Goal: Participate in discussion: Engage in conversation with other users on a specific topic

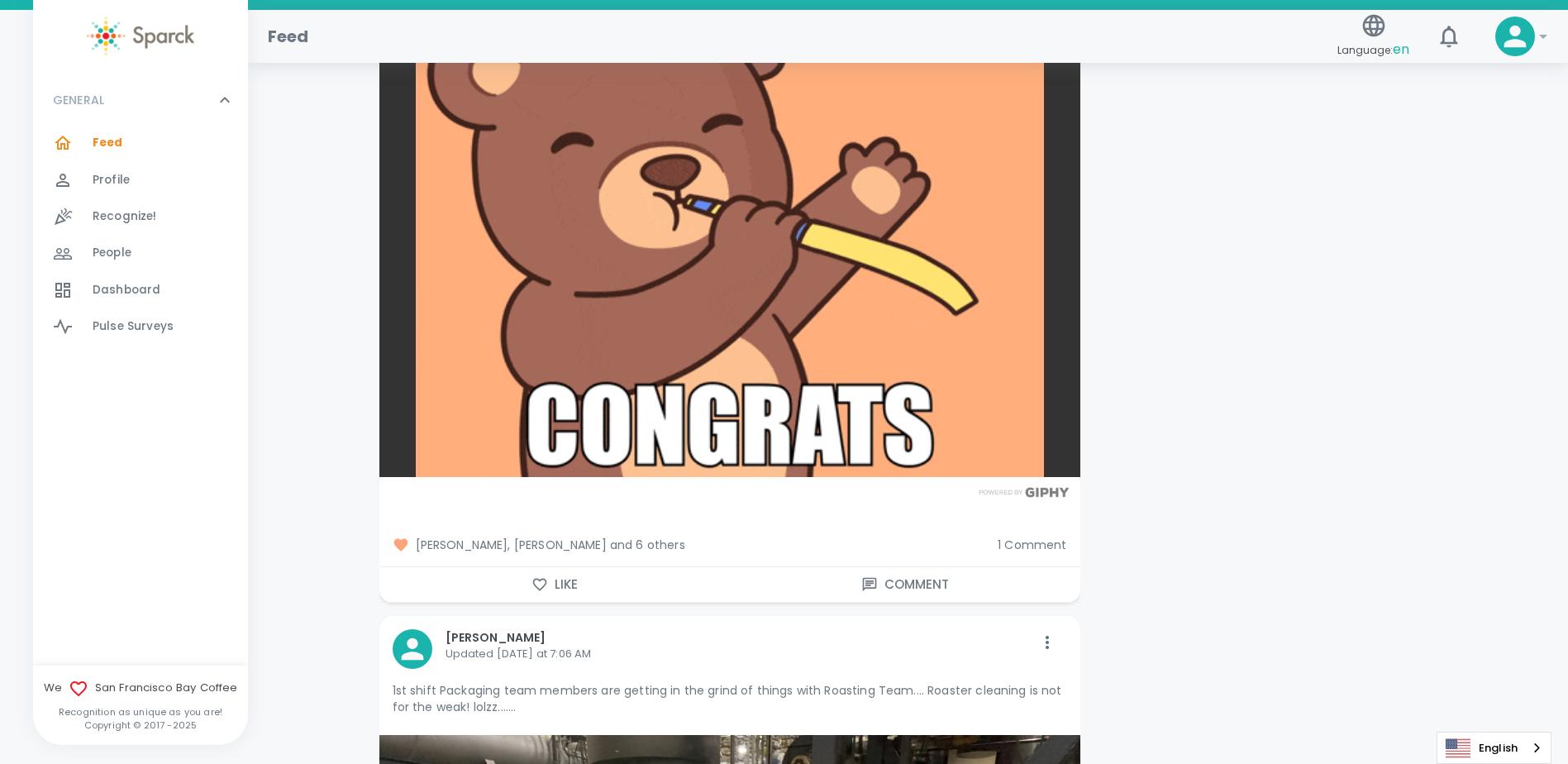
scroll to position [5703, 0]
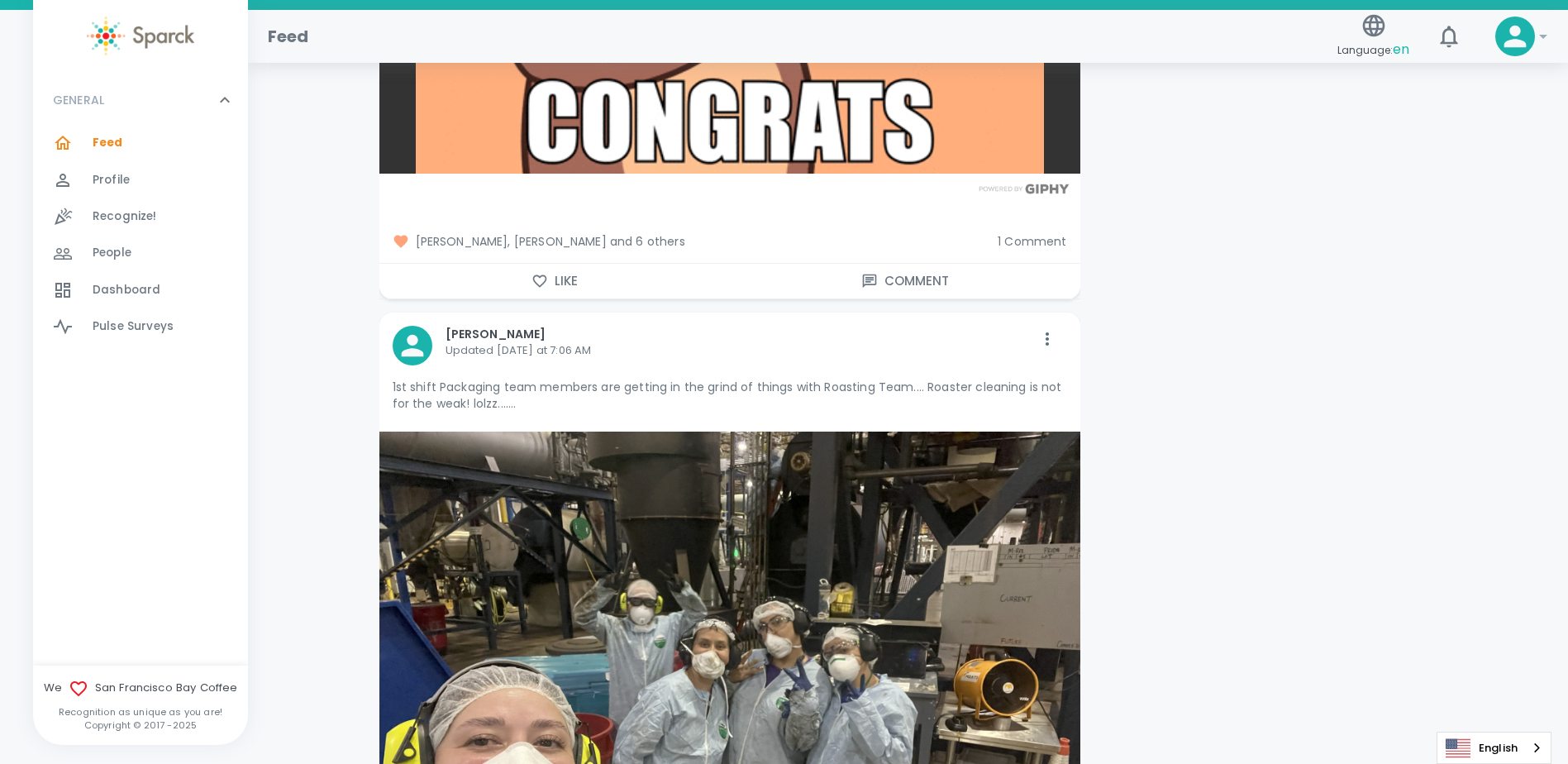
click at [1014, 233] on span "1 Comment" at bounding box center [1032, 241] width 69 height 17
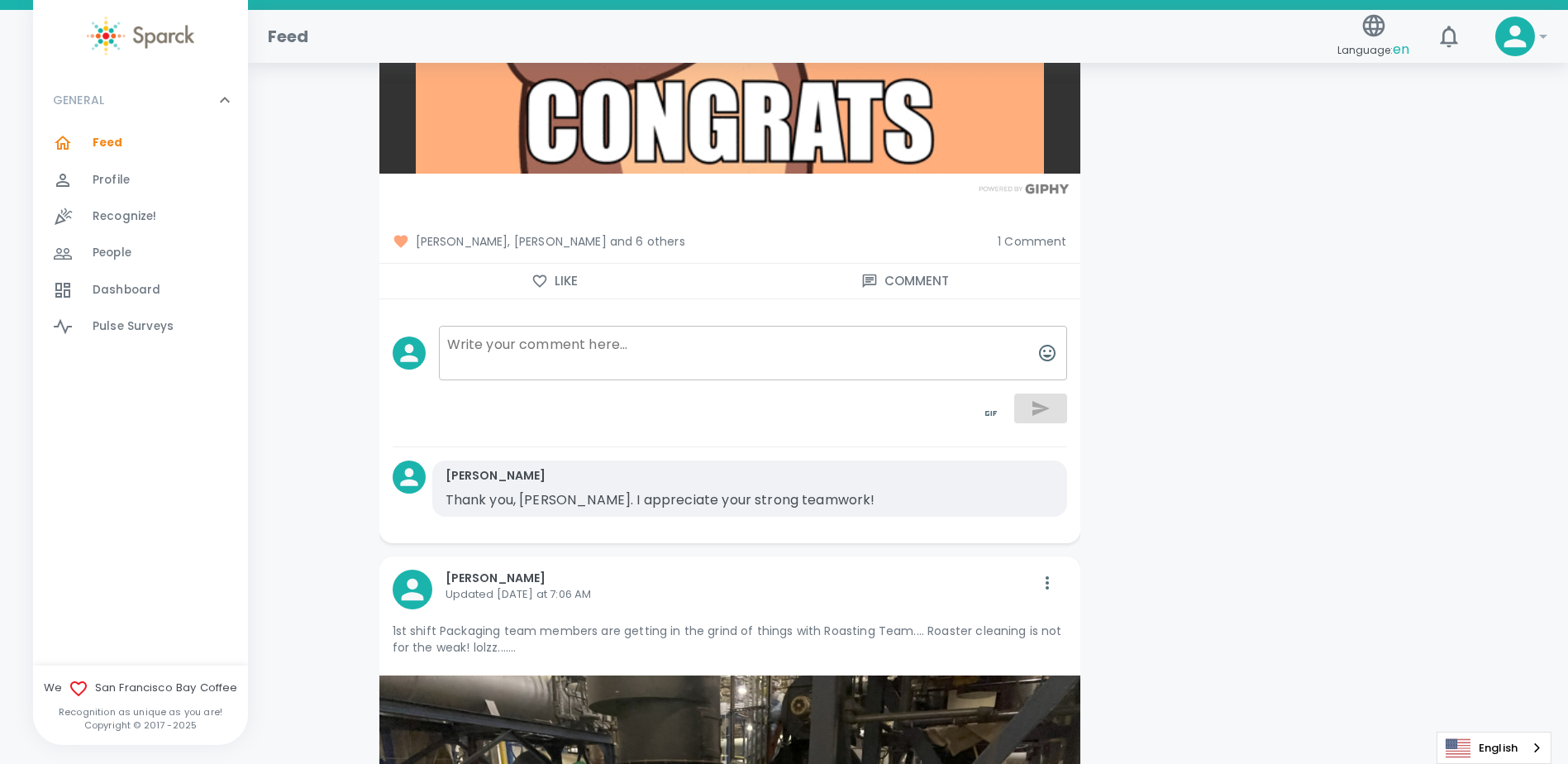
click at [1024, 220] on div "1 Comment" at bounding box center [1025, 235] width 82 height 30
click at [1028, 233] on span "1 Comment" at bounding box center [1032, 241] width 69 height 17
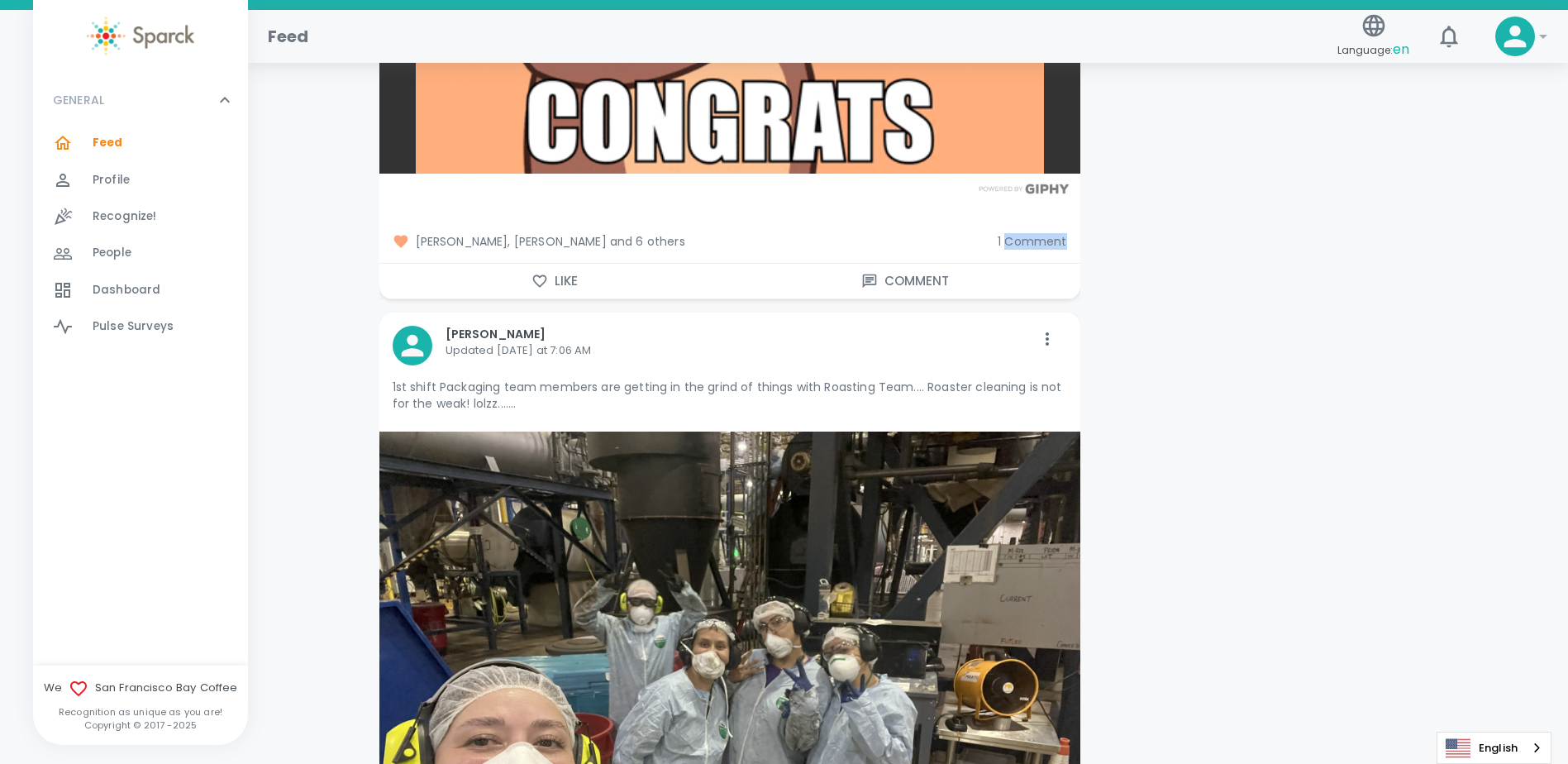
click at [1028, 233] on span "1 Comment" at bounding box center [1032, 241] width 69 height 17
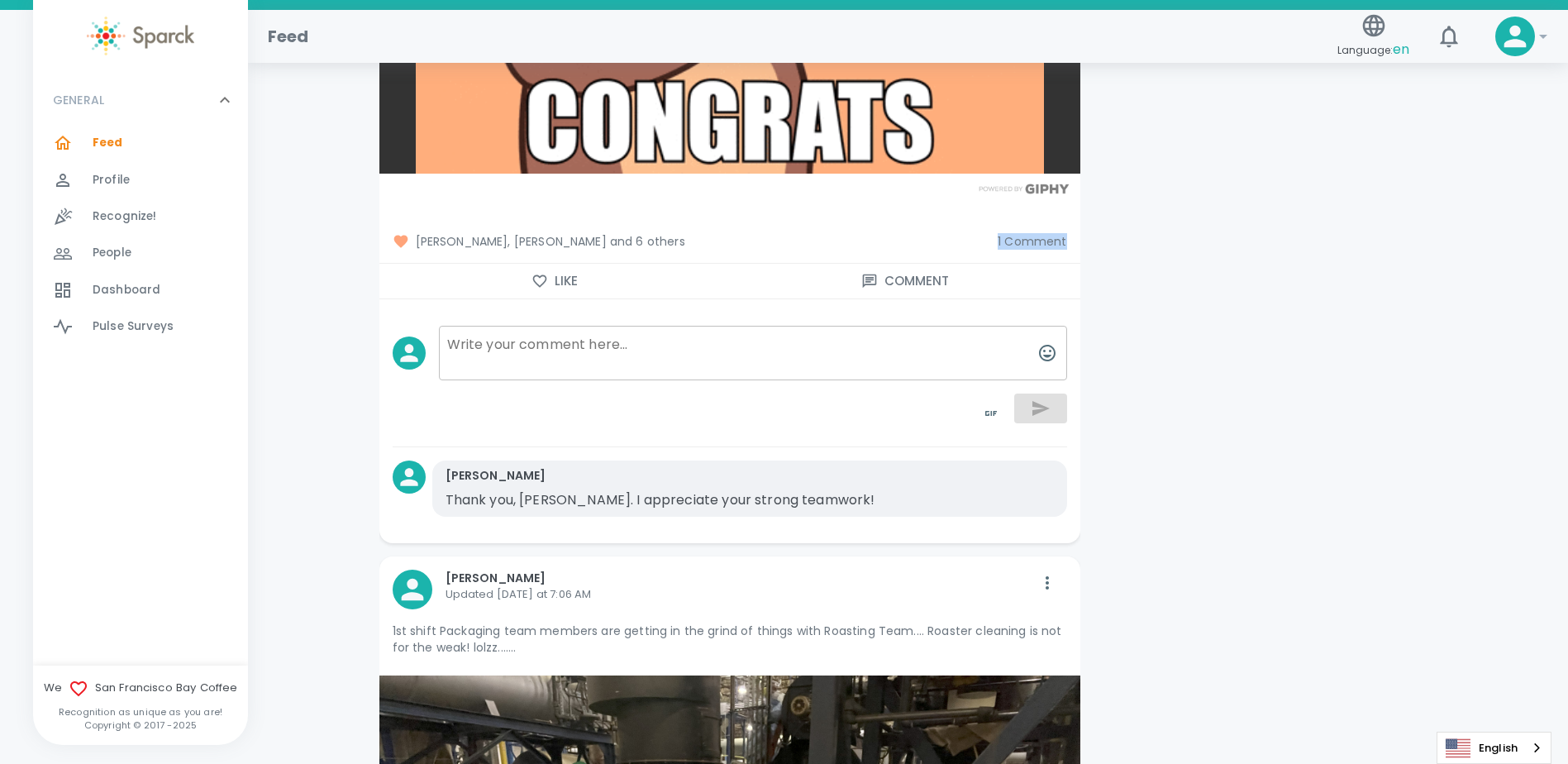
click at [1028, 233] on span "1 Comment" at bounding box center [1032, 241] width 69 height 17
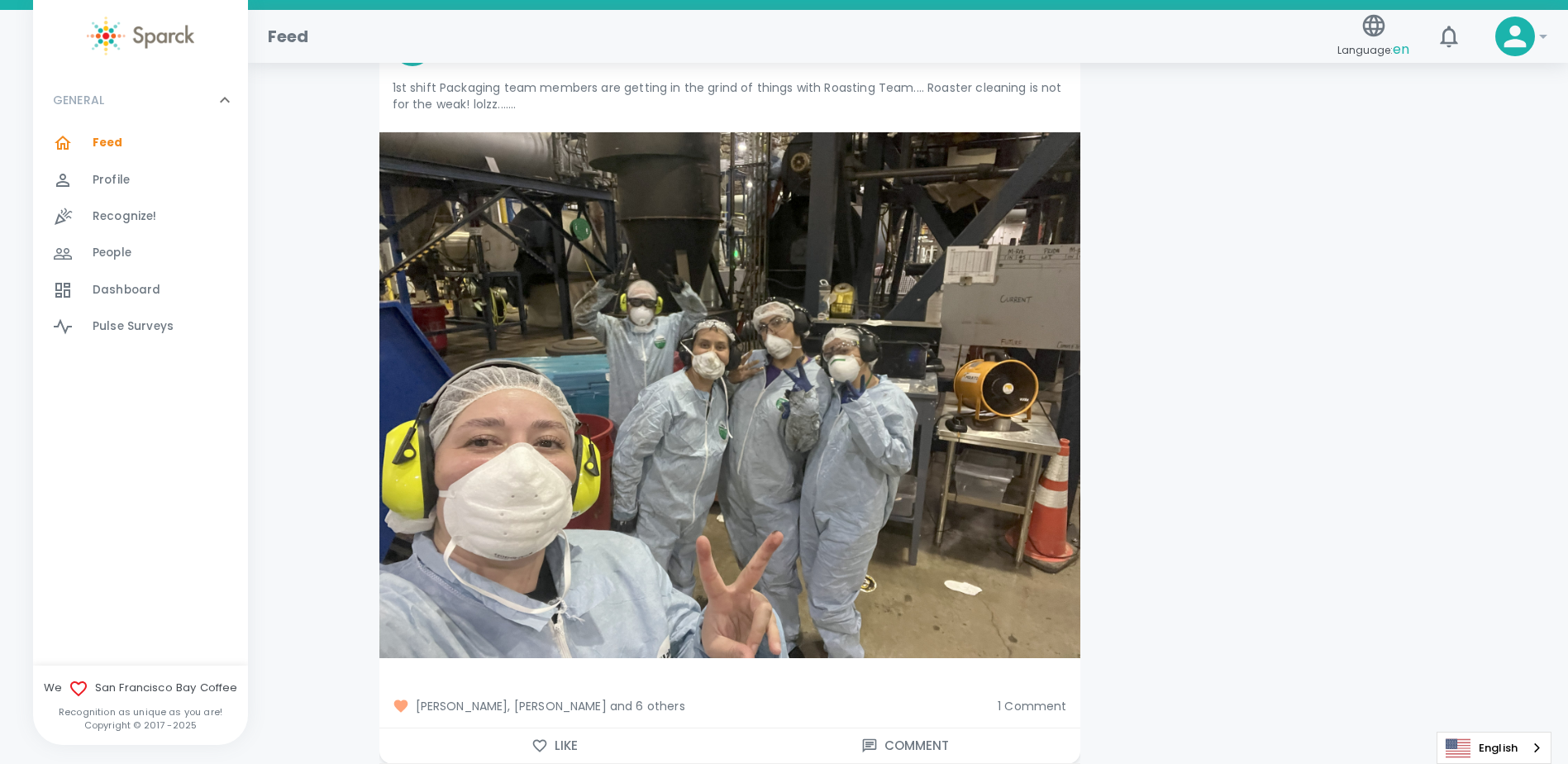
scroll to position [6198, 0]
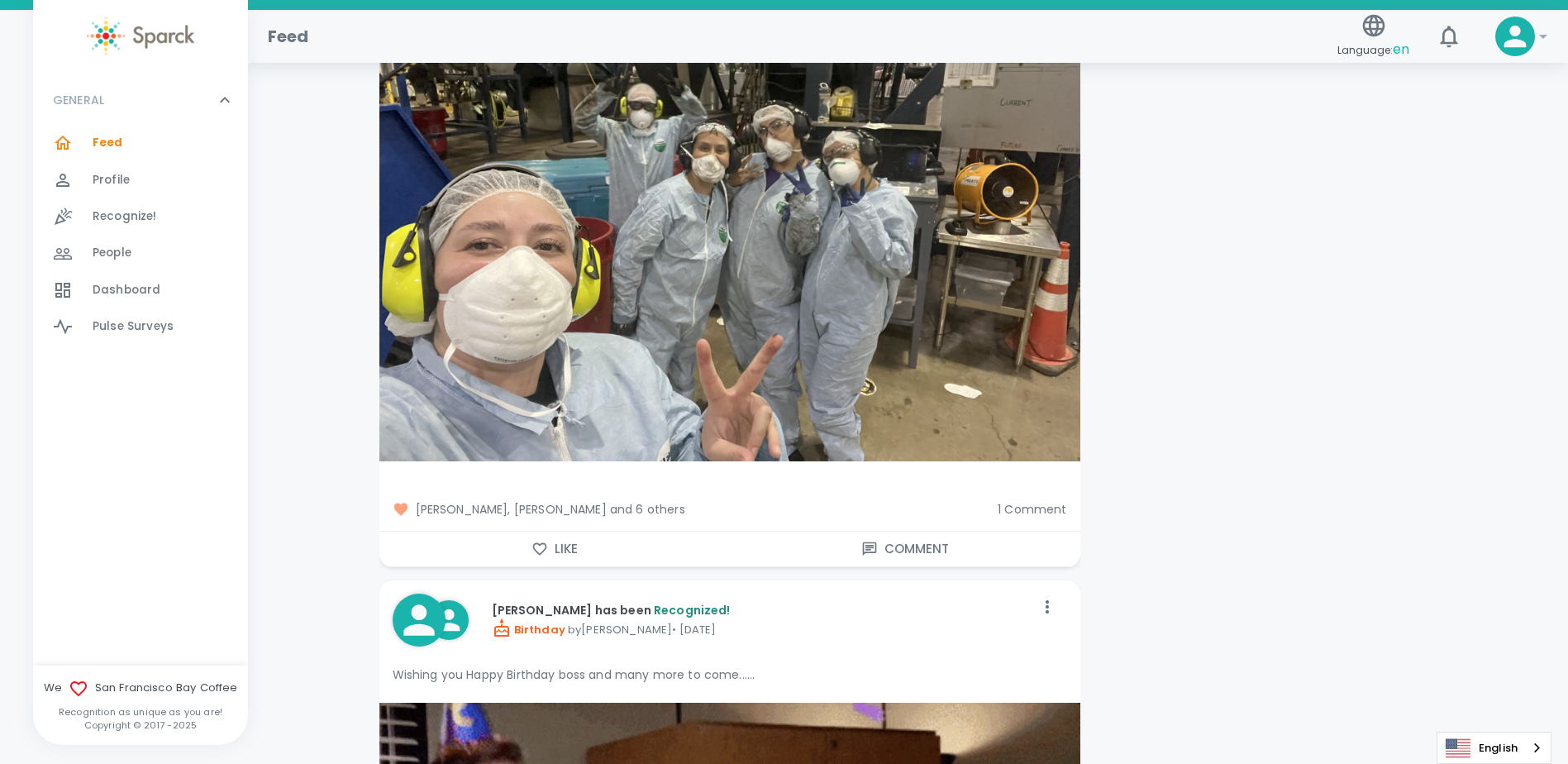
click at [1004, 501] on span "1 Comment" at bounding box center [1032, 509] width 69 height 17
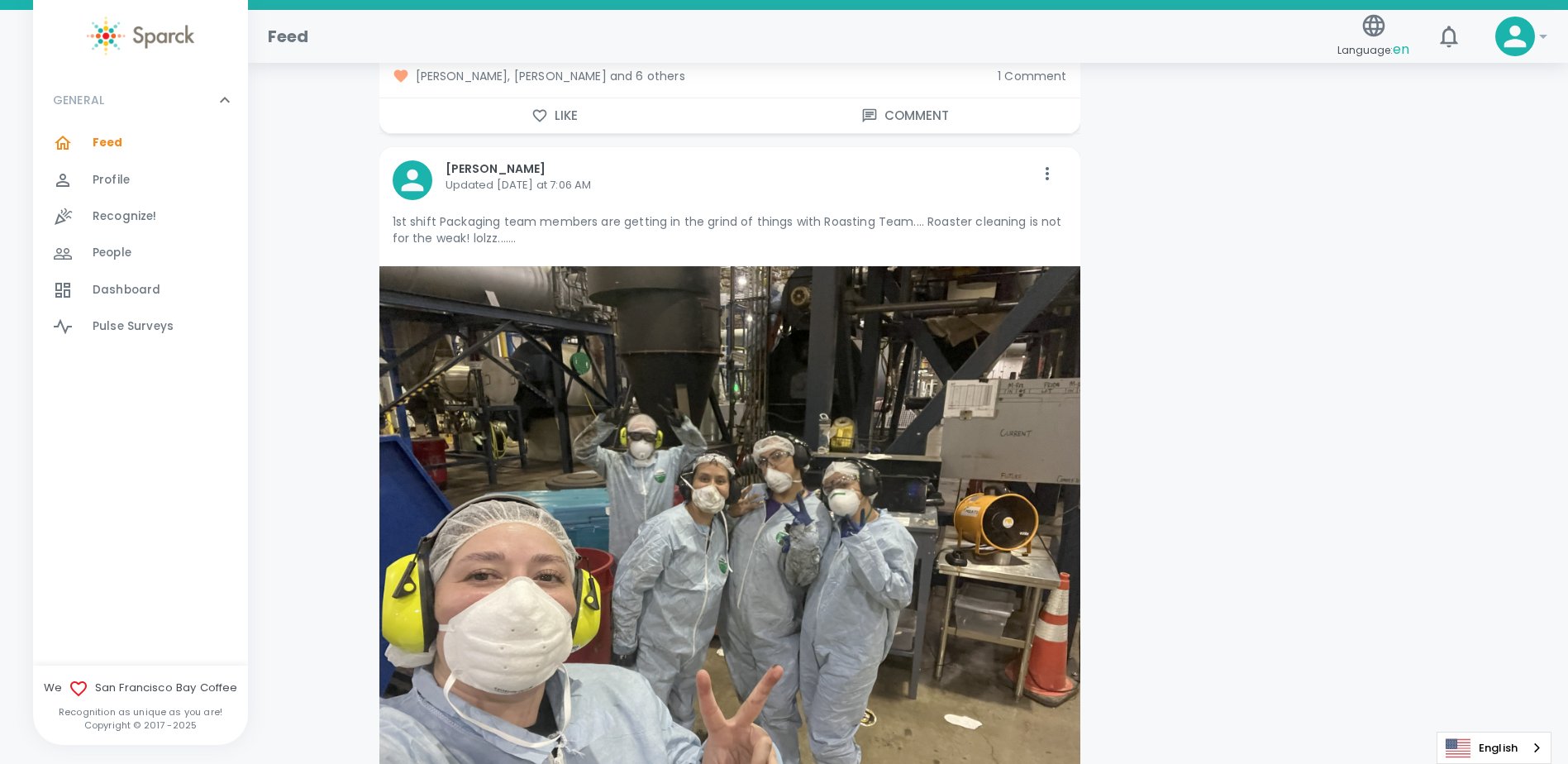
scroll to position [5537, 0]
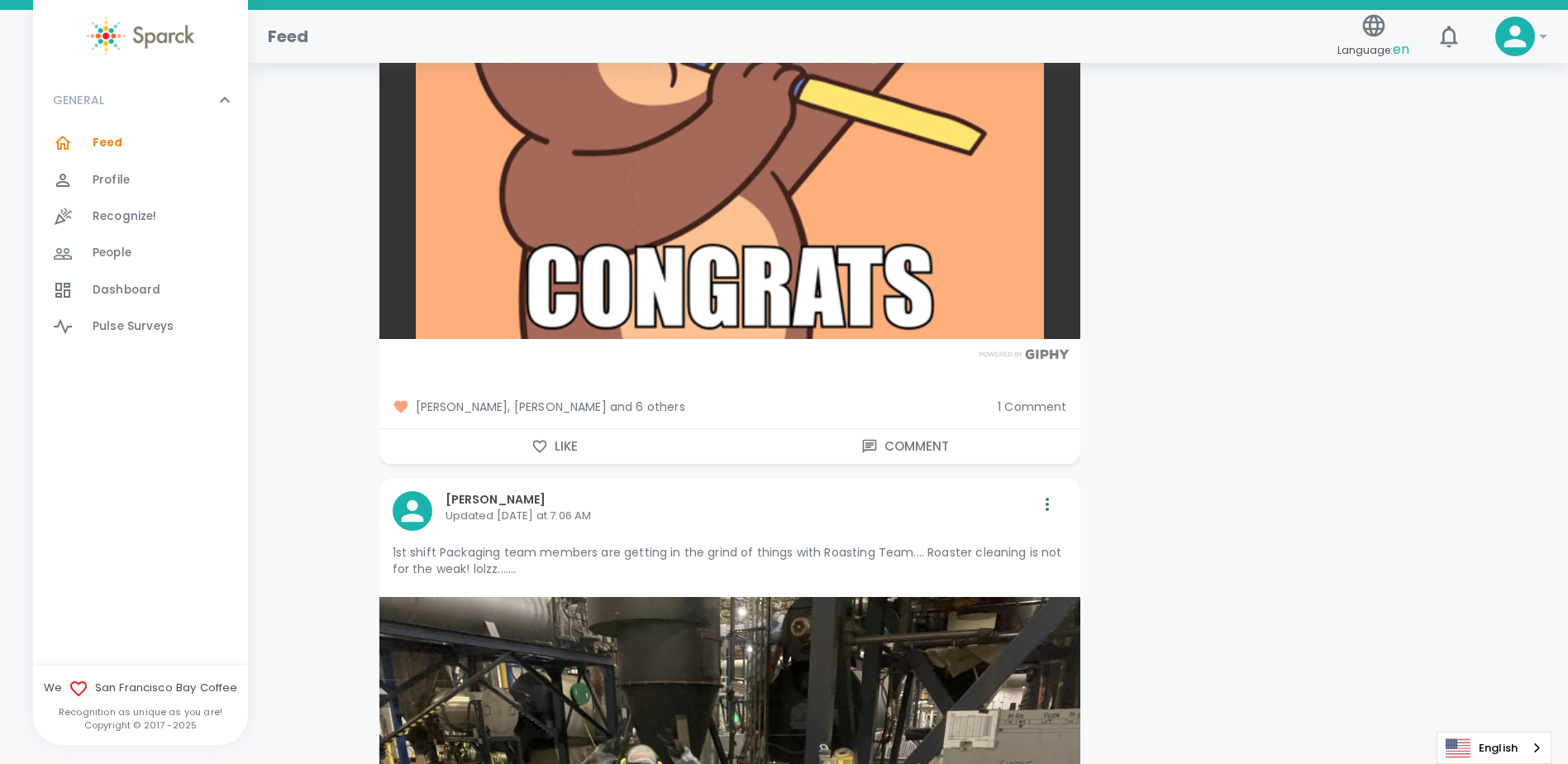
click at [1036, 399] on span "1 Comment" at bounding box center [1032, 407] width 69 height 17
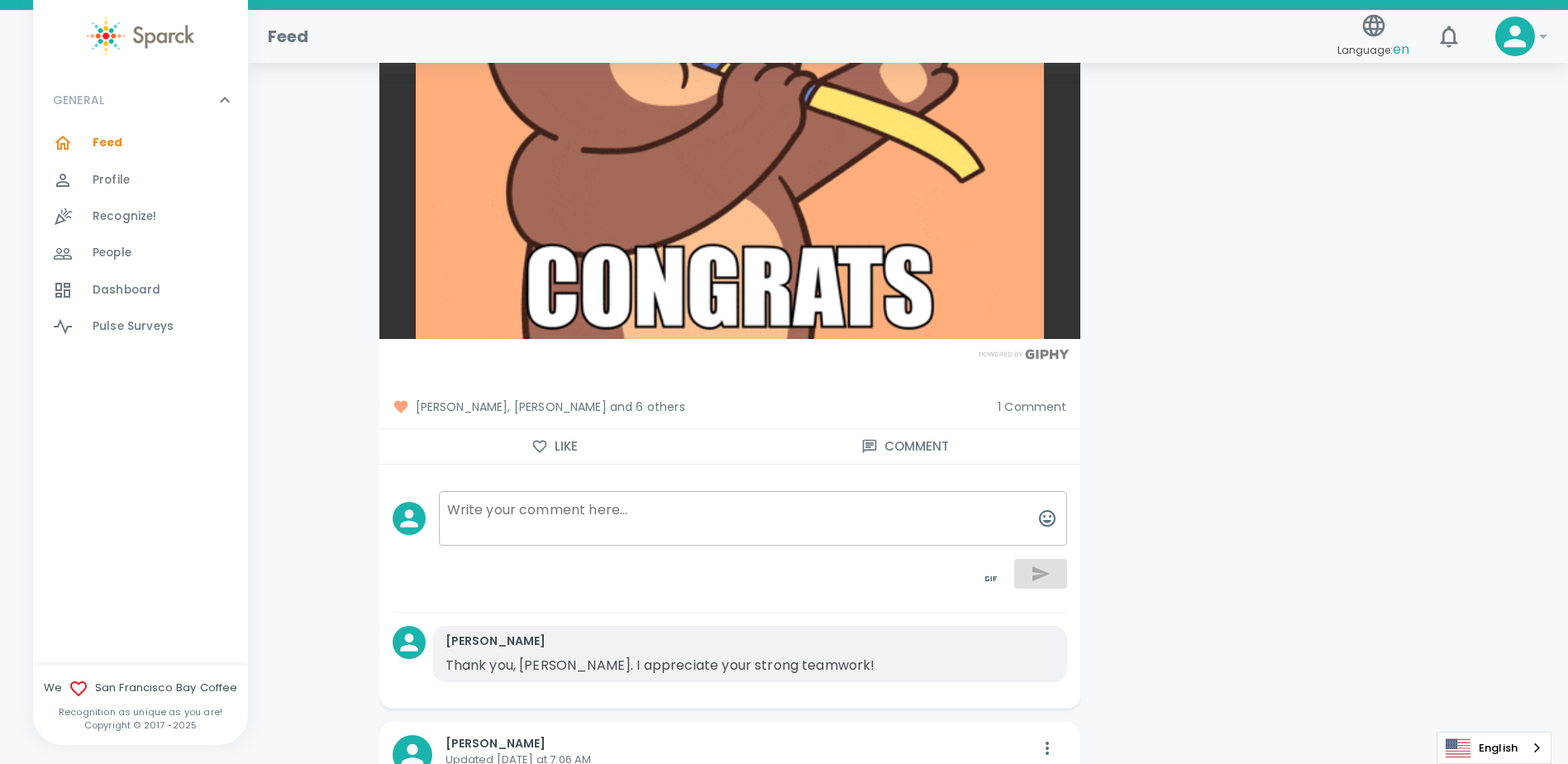
click at [1012, 399] on span "1 Comment" at bounding box center [1032, 407] width 69 height 17
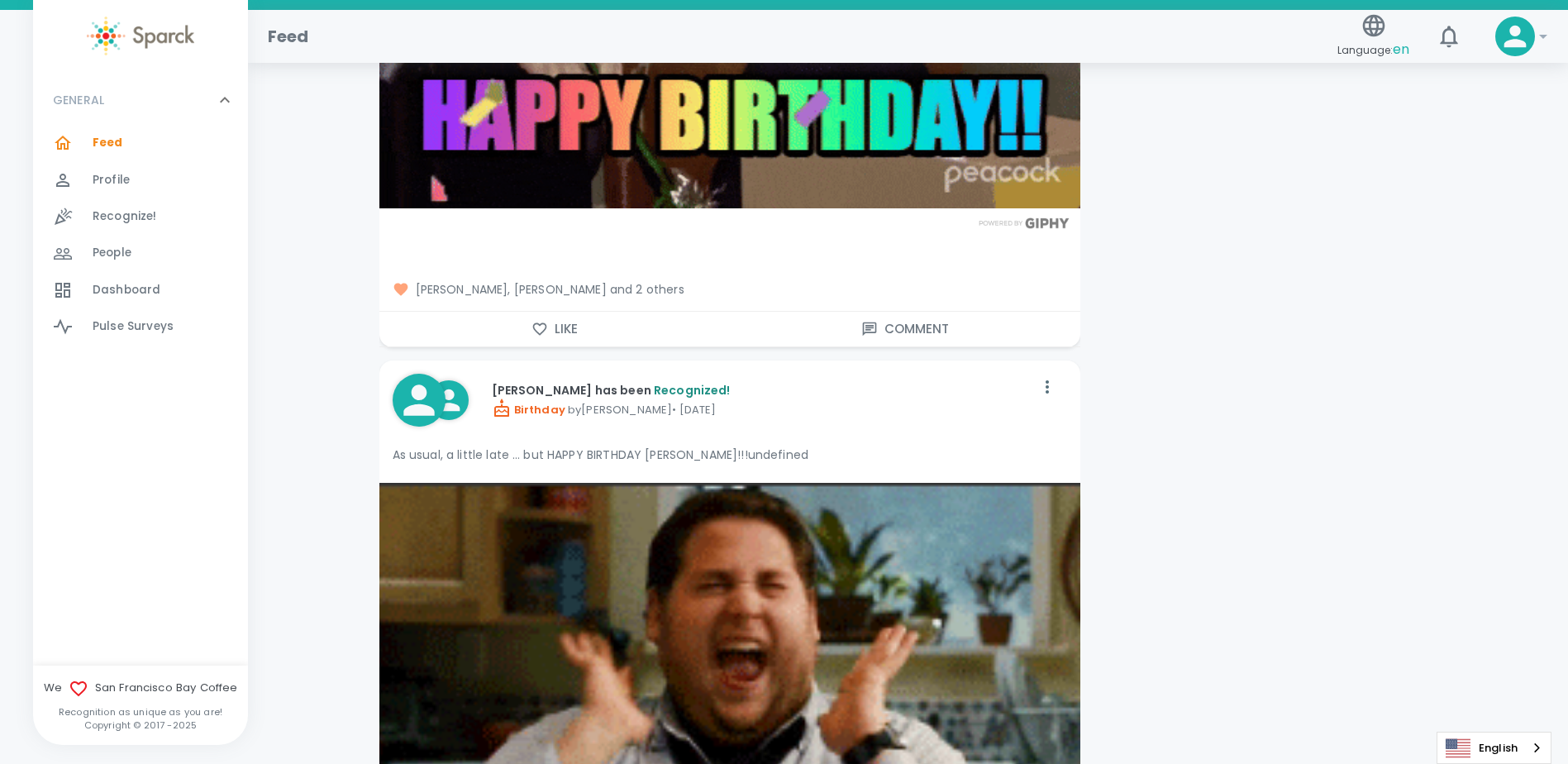
scroll to position [7025, 0]
